Goal: Understand process/instructions

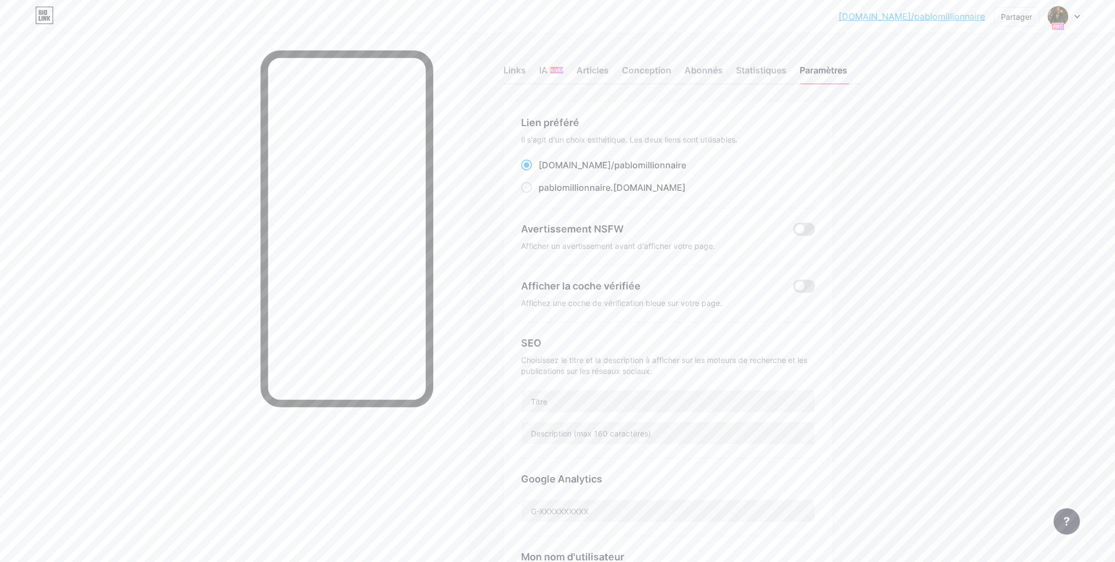
scroll to position [500, 0]
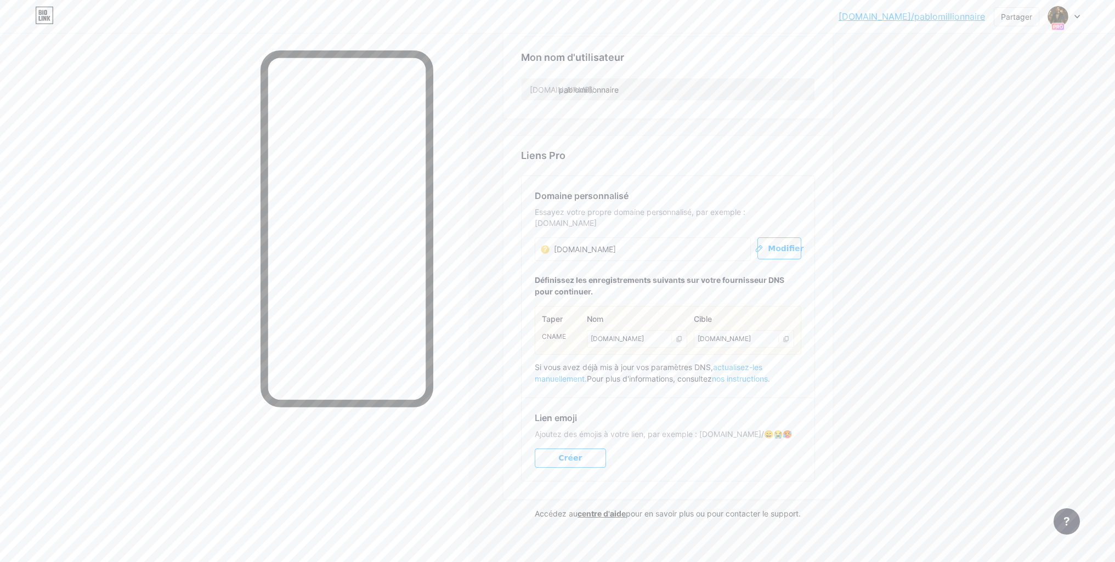
click at [751, 374] on font "nos instructions." at bounding box center [741, 378] width 58 height 9
click at [761, 363] on font "actualisez-les manuellement." at bounding box center [649, 373] width 228 height 21
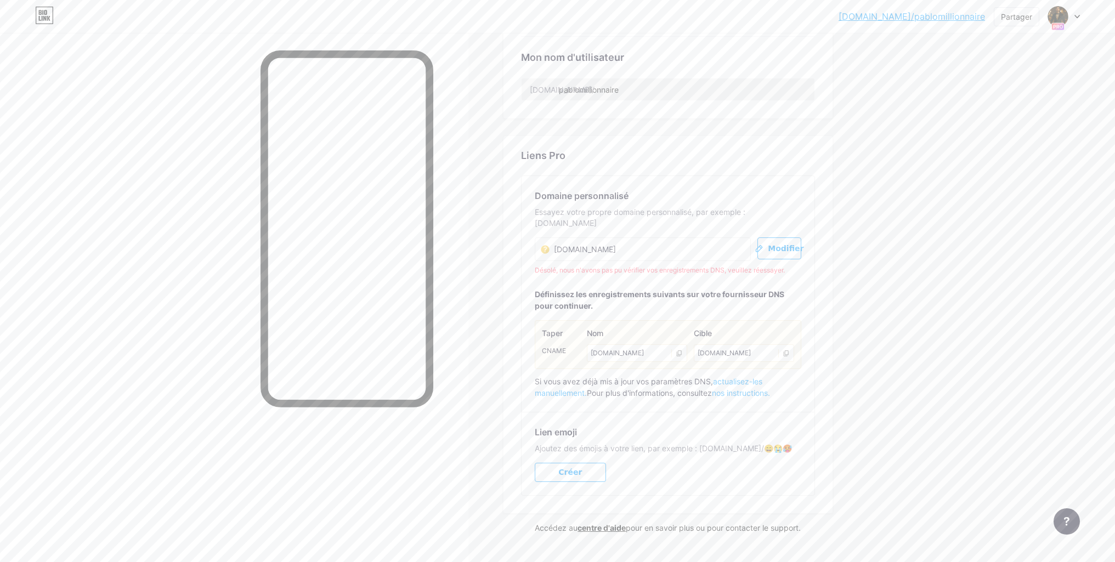
click at [743, 377] on font "actualisez-les manuellement." at bounding box center [649, 387] width 228 height 21
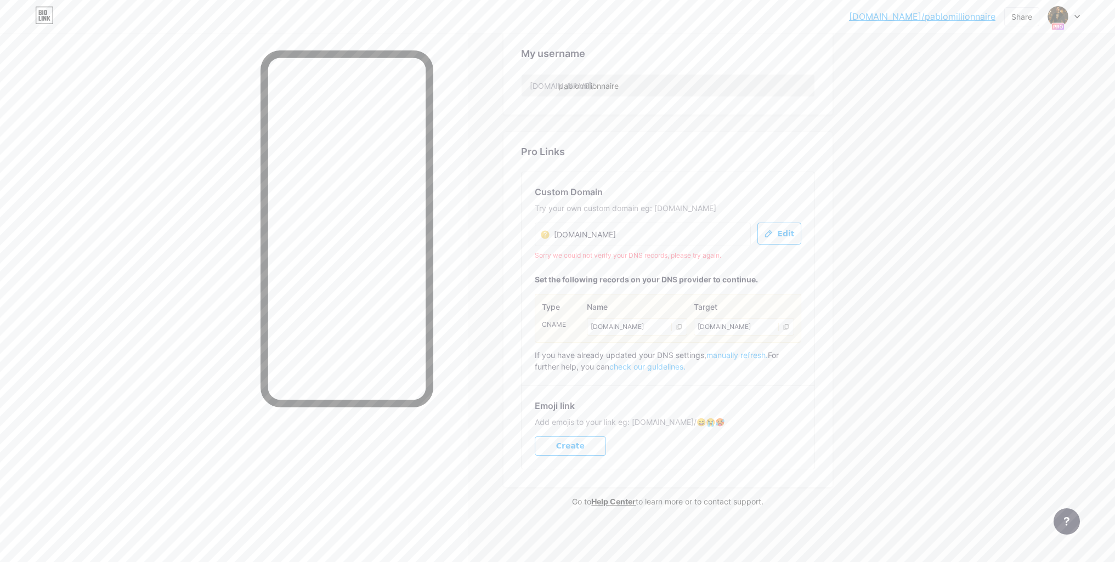
scroll to position [489, 0]
click at [745, 359] on span "manually refresh." at bounding box center [737, 358] width 61 height 9
click at [784, 244] on button "Edit" at bounding box center [780, 238] width 44 height 22
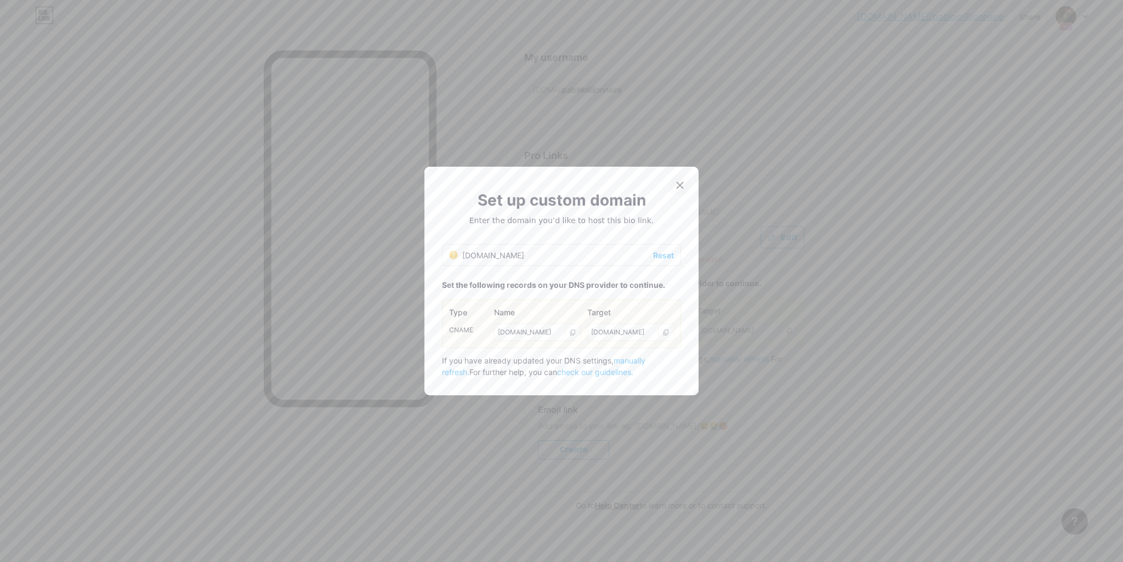
click at [680, 185] on icon at bounding box center [680, 185] width 9 height 9
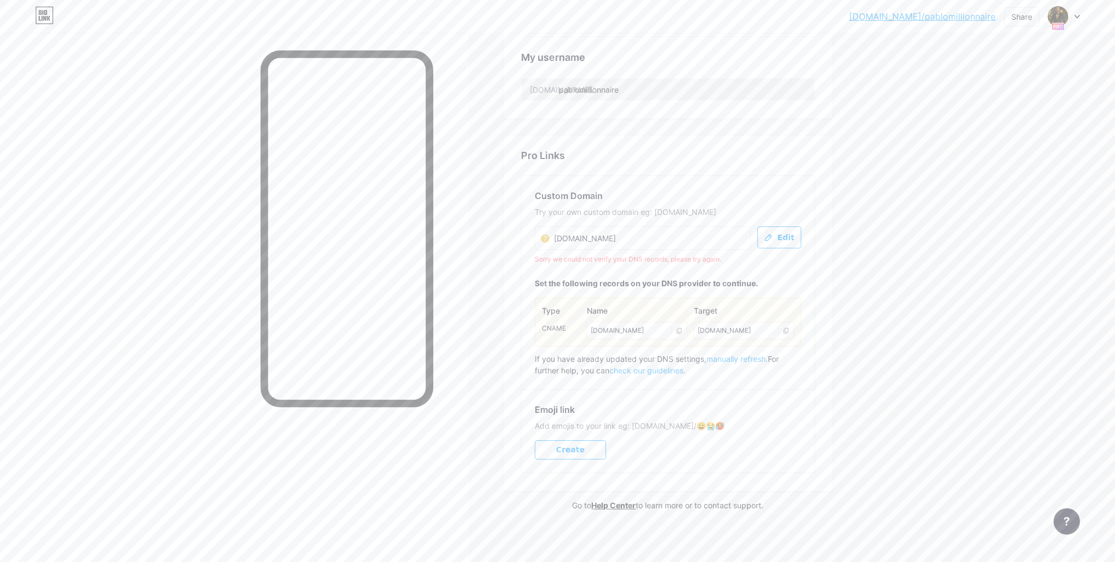
click at [756, 359] on span "manually refresh." at bounding box center [737, 358] width 61 height 9
click at [739, 359] on span "manually refresh." at bounding box center [737, 358] width 61 height 9
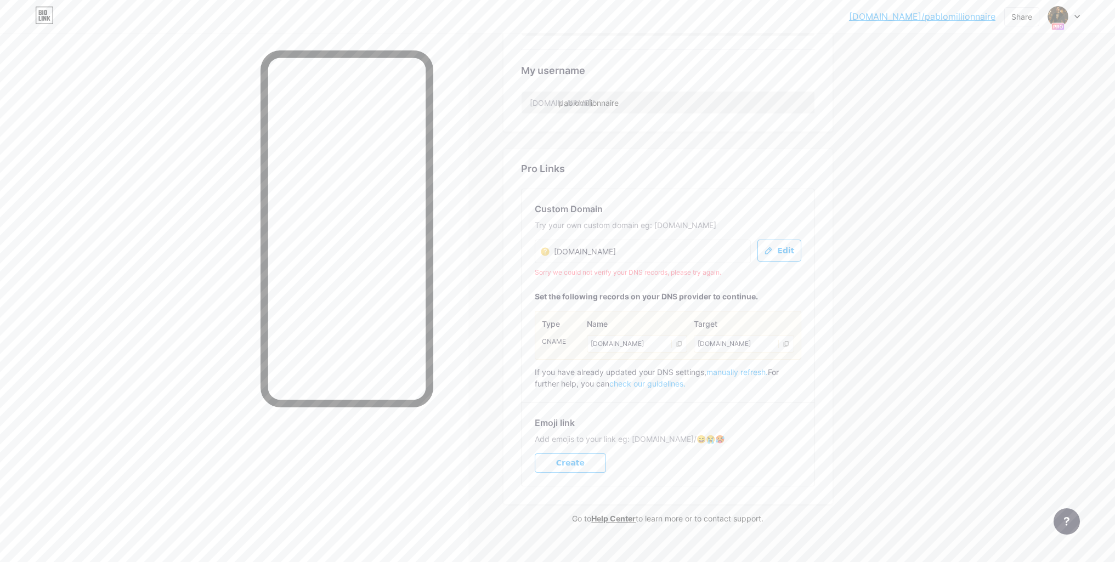
scroll to position [491, 0]
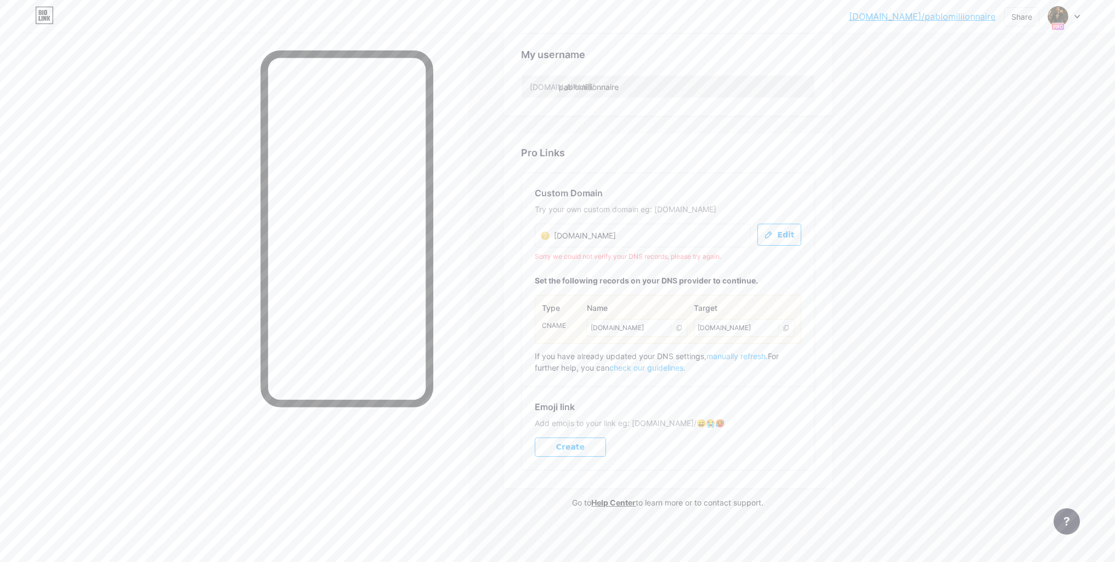
click at [758, 357] on span "manually refresh." at bounding box center [737, 356] width 61 height 9
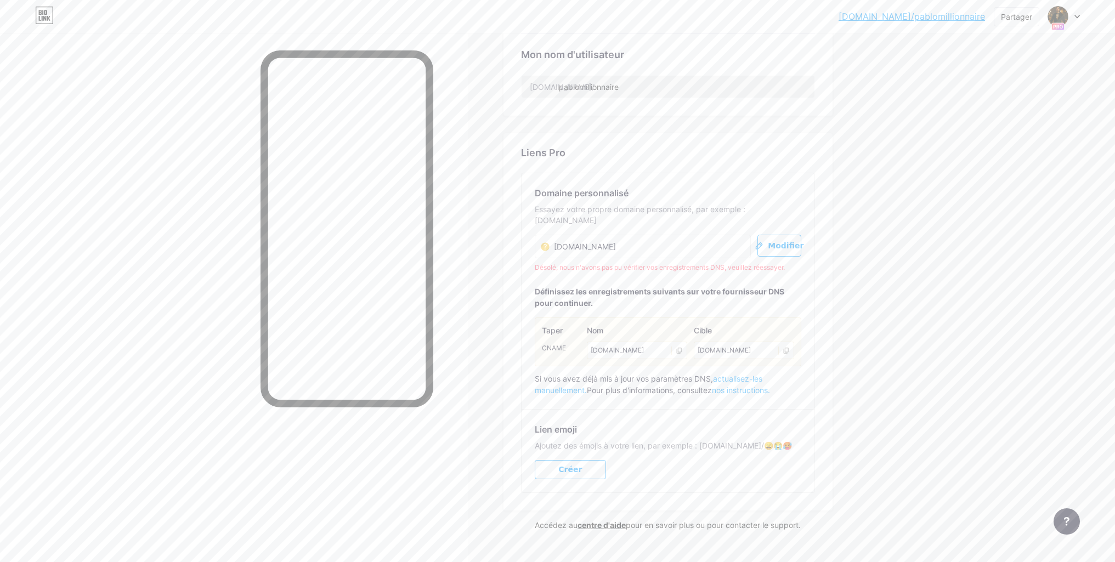
click at [741, 374] on font "actualisez-les manuellement." at bounding box center [649, 384] width 228 height 21
click at [744, 374] on font "actualisez-les manuellement." at bounding box center [649, 384] width 228 height 21
click at [749, 374] on font "actualisez-les manuellement." at bounding box center [649, 384] width 228 height 21
